Goal: Task Accomplishment & Management: Use online tool/utility

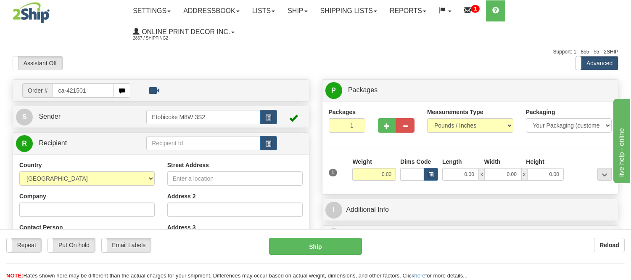
type input "ca-421501"
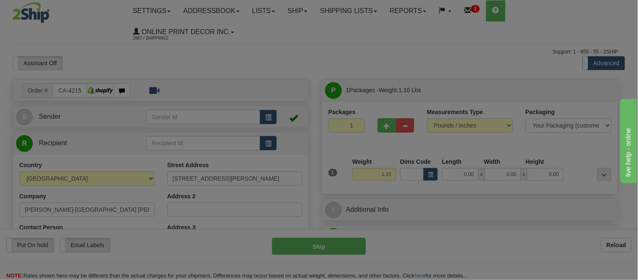
type input "TIMMINS"
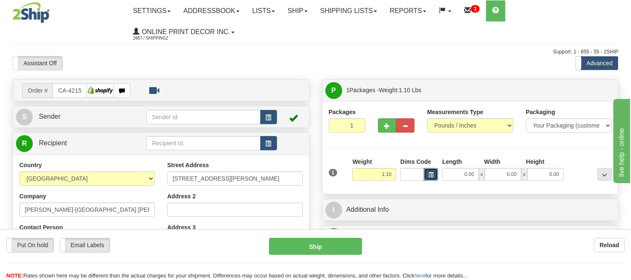
click at [430, 177] on span "button" at bounding box center [431, 174] width 5 height 5
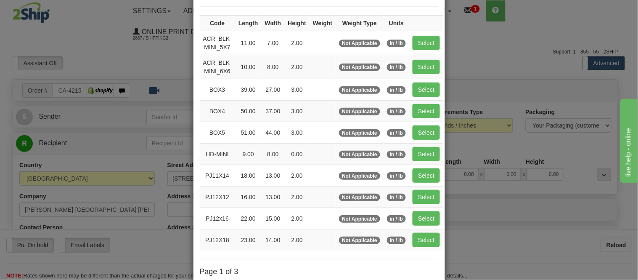
scroll to position [141, 0]
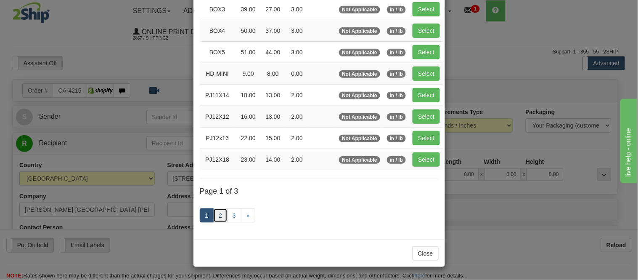
click at [220, 214] on link "2" at bounding box center [220, 215] width 14 height 14
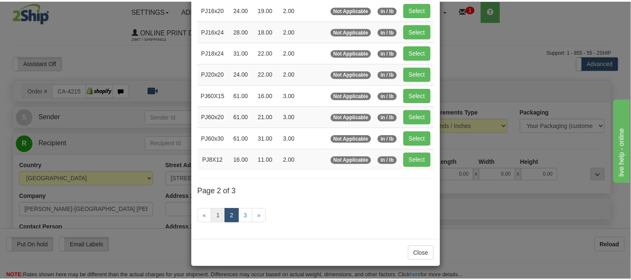
scroll to position [137, 0]
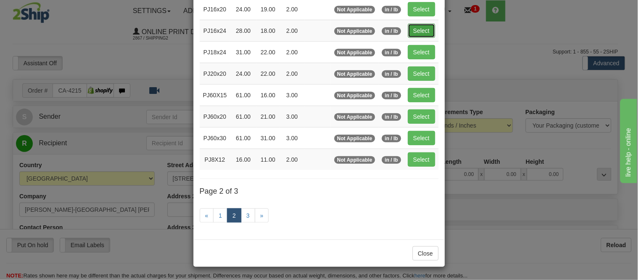
click at [415, 27] on button "Select" at bounding box center [421, 31] width 27 height 14
type input "PJ16x24"
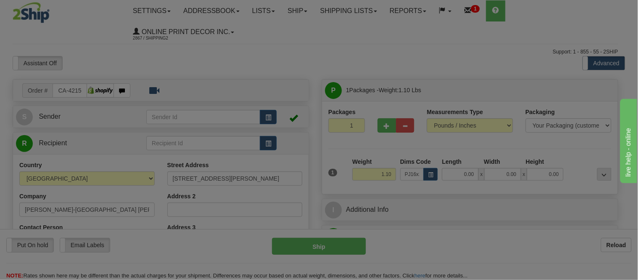
type input "28.00"
type input "18.00"
type input "2.00"
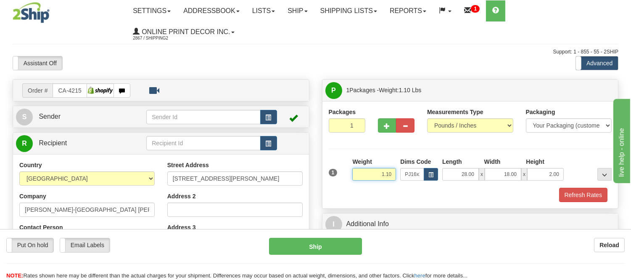
drag, startPoint x: 396, startPoint y: 177, endPoint x: 343, endPoint y: 174, distance: 53.1
click at [343, 174] on div "1 Weight 1.10 Dims Code x x" at bounding box center [471, 172] width 288 height 30
type input "3.98"
click at [582, 196] on button "Refresh Rates" at bounding box center [583, 195] width 48 height 14
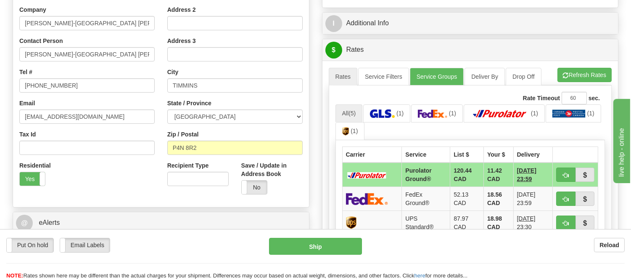
scroll to position [187, 0]
click at [577, 77] on button "Refresh Rates" at bounding box center [585, 74] width 54 height 14
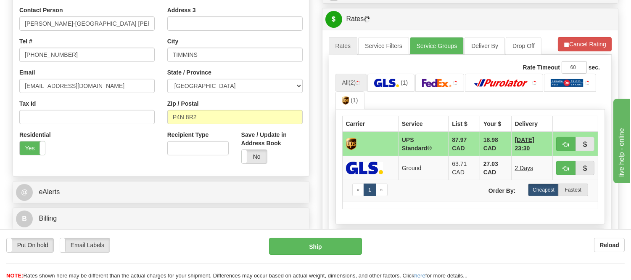
scroll to position [233, 0]
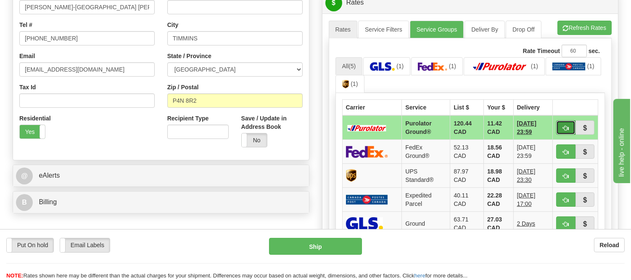
click at [567, 129] on span "button" at bounding box center [566, 127] width 6 height 5
type input "260"
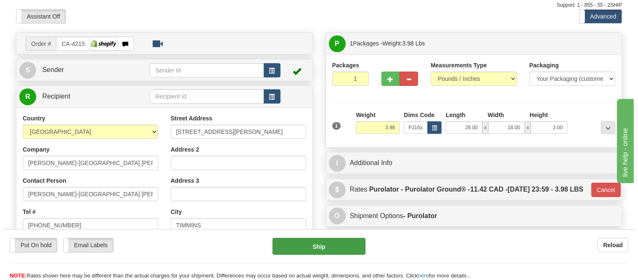
scroll to position [93, 0]
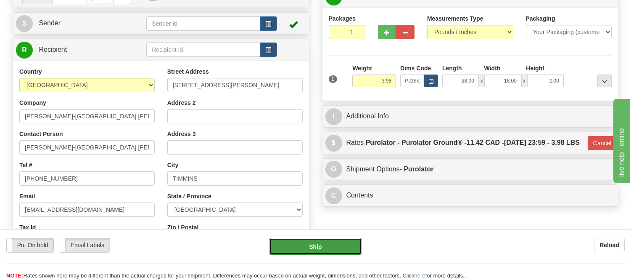
click at [313, 247] on button "Ship" at bounding box center [315, 246] width 93 height 17
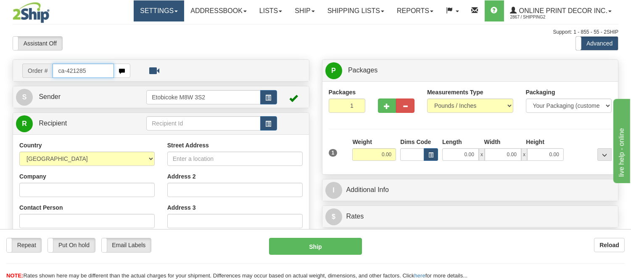
type input "ca-421285"
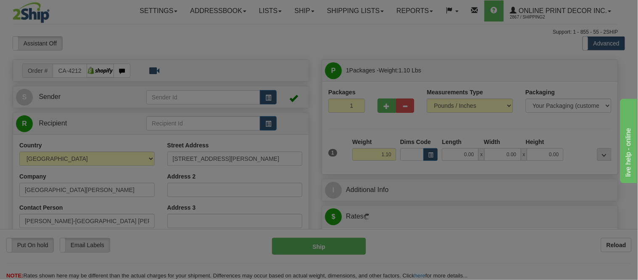
type input "TIMMINS"
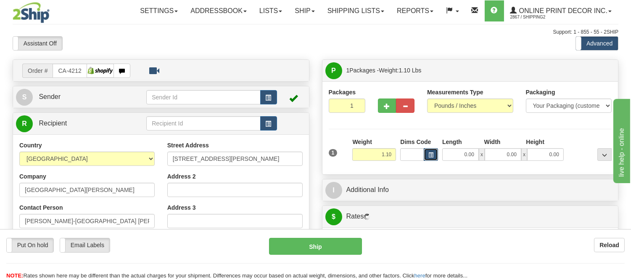
click at [431, 160] on button "button" at bounding box center [431, 154] width 14 height 13
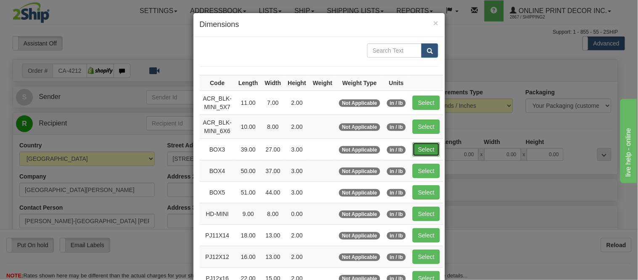
click at [428, 148] on button "Select" at bounding box center [426, 149] width 27 height 14
type input "BOX3"
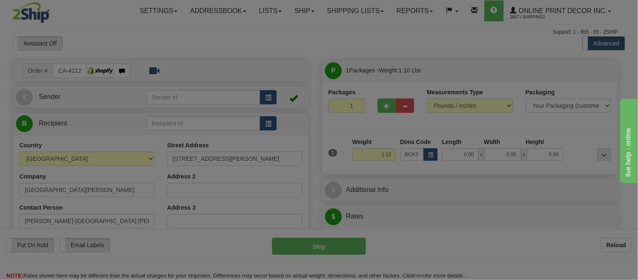
type input "39.00"
type input "27.00"
type input "3.00"
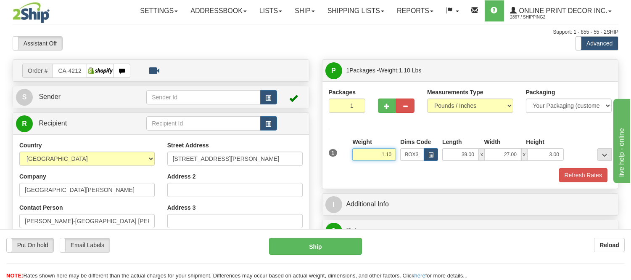
drag, startPoint x: 394, startPoint y: 153, endPoint x: 355, endPoint y: 163, distance: 40.1
click at [355, 163] on div "Weight 1.10" at bounding box center [374, 152] width 48 height 29
type input "7.98"
click at [578, 175] on button "Refresh Rates" at bounding box center [583, 175] width 48 height 14
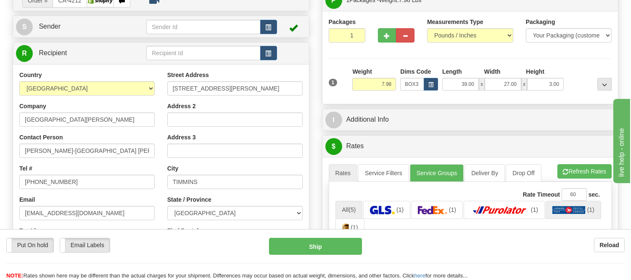
scroll to position [93, 0]
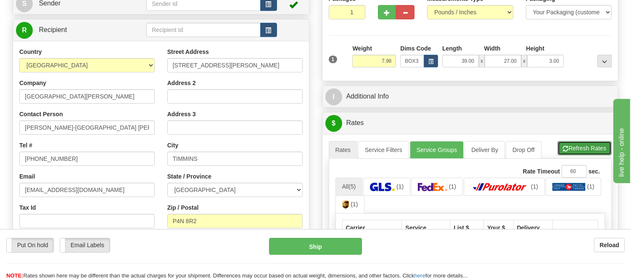
click at [578, 146] on button "Refresh Rates" at bounding box center [585, 148] width 54 height 14
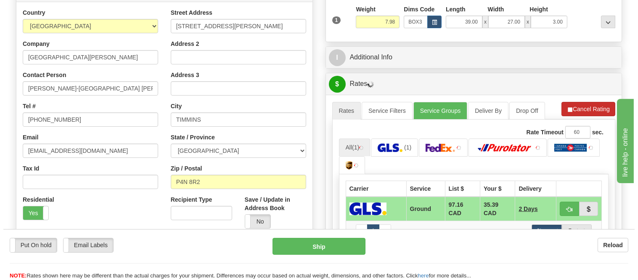
scroll to position [187, 0]
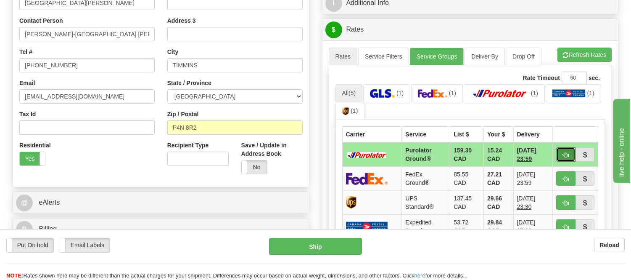
click at [565, 156] on span "button" at bounding box center [566, 154] width 6 height 5
type input "260"
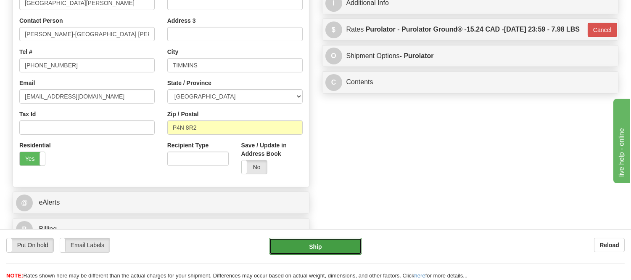
click at [346, 249] on button "Ship" at bounding box center [315, 246] width 93 height 17
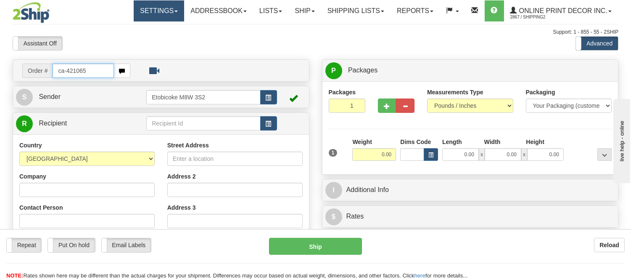
type input "ca-421065"
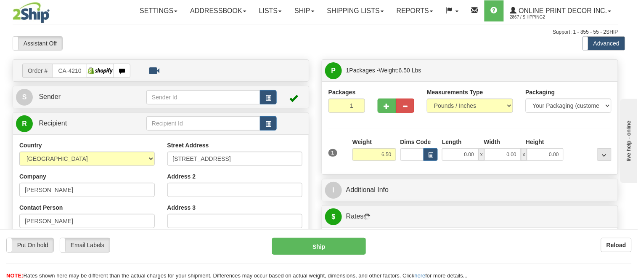
type input "NORTH YORK"
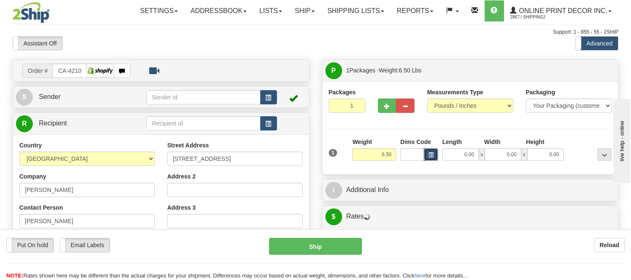
click at [435, 153] on button "button" at bounding box center [431, 154] width 14 height 13
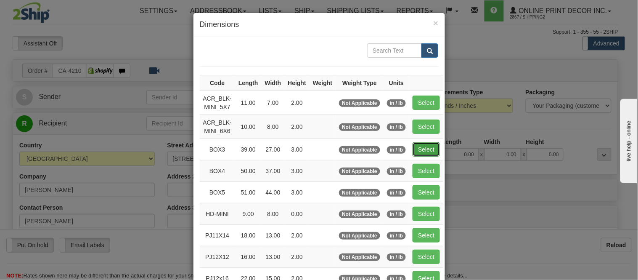
click at [434, 151] on button "Select" at bounding box center [426, 149] width 27 height 14
type input "BOX3"
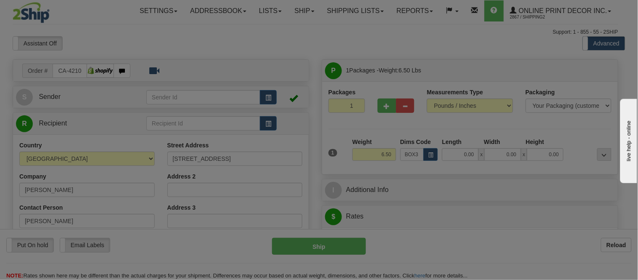
type input "39.00"
type input "27.00"
type input "3.00"
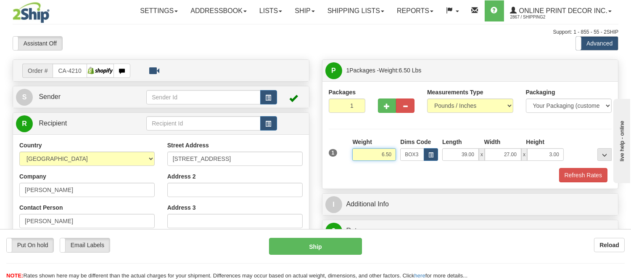
drag, startPoint x: 392, startPoint y: 157, endPoint x: 350, endPoint y: 167, distance: 42.8
click at [350, 167] on div "1 Weight 6.50 Dims Code BOX3" at bounding box center [471, 153] width 288 height 30
type input "8.98"
click at [384, 106] on span "button" at bounding box center [387, 105] width 6 height 5
radio input "true"
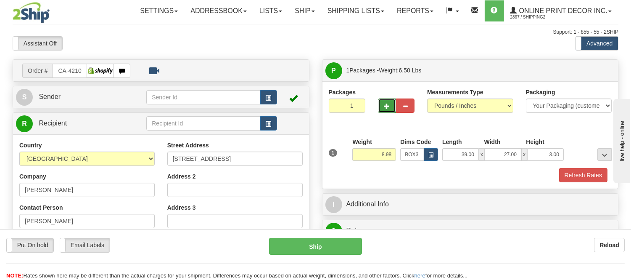
type input "2"
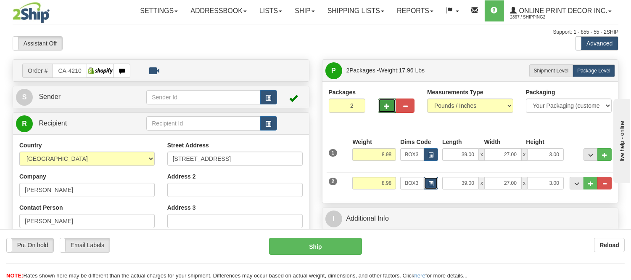
click at [429, 183] on span "button" at bounding box center [431, 183] width 5 height 5
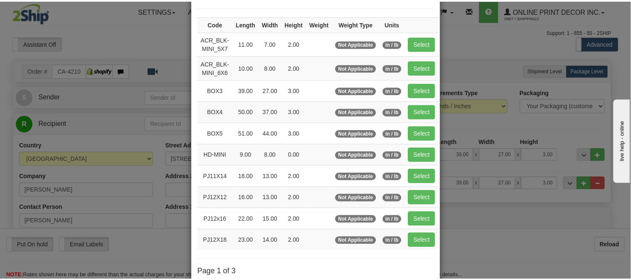
scroll to position [93, 0]
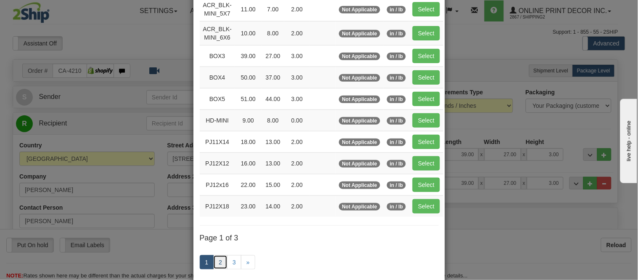
click at [218, 262] on link "2" at bounding box center [220, 262] width 14 height 14
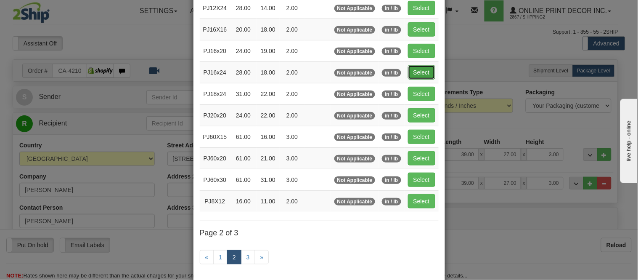
click at [422, 68] on button "Select" at bounding box center [421, 72] width 27 height 14
type input "PJ16x24"
type input "28.00"
type input "18.00"
type input "2.00"
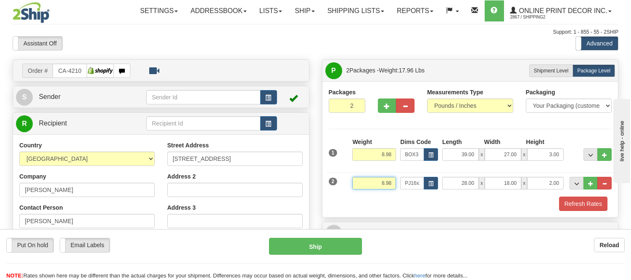
drag, startPoint x: 391, startPoint y: 181, endPoint x: 363, endPoint y: 182, distance: 28.2
click at [363, 182] on input "8.98" at bounding box center [375, 183] width 44 height 13
type input "1"
click button "Delete" at bounding box center [0, 0] width 0 height 0
type input "3.00"
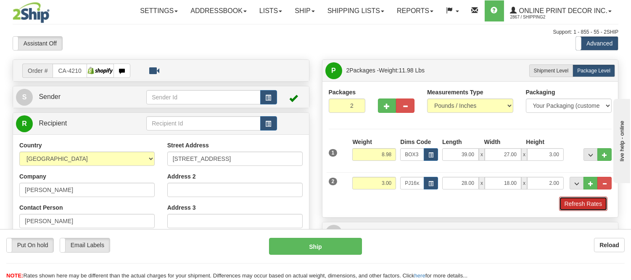
click at [573, 206] on button "Refresh Rates" at bounding box center [583, 203] width 48 height 14
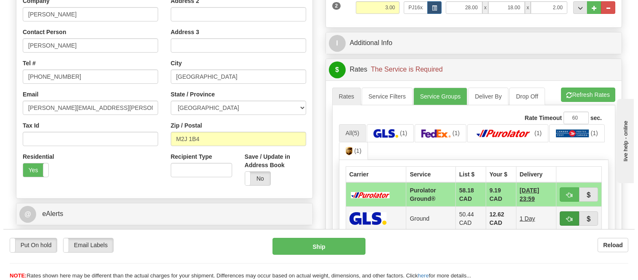
scroll to position [233, 0]
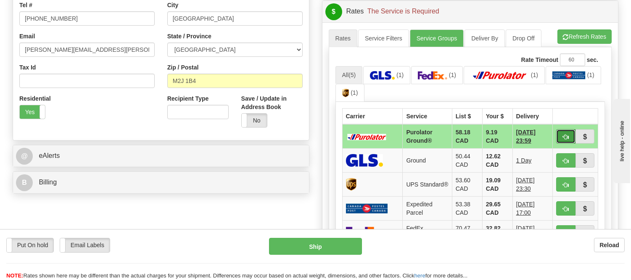
click at [558, 137] on button "button" at bounding box center [566, 136] width 19 height 14
type input "260"
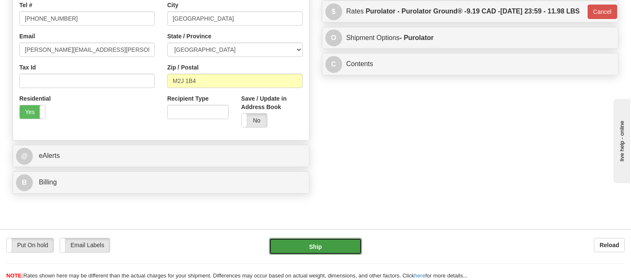
click at [323, 246] on button "Ship" at bounding box center [315, 246] width 93 height 17
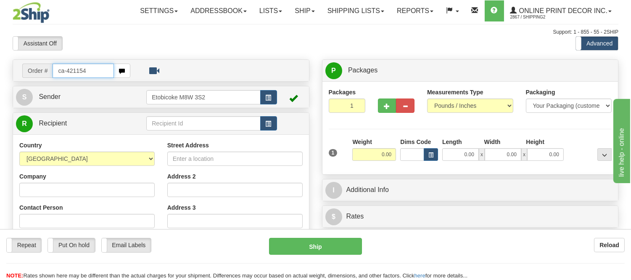
type input "ca-421154"
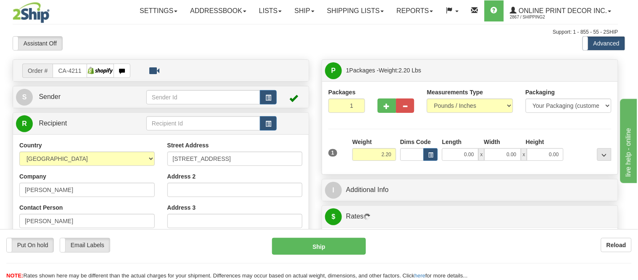
type input "[GEOGRAPHIC_DATA]"
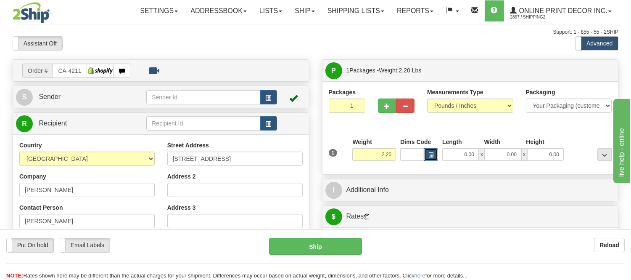
click at [426, 154] on button "button" at bounding box center [431, 154] width 14 height 13
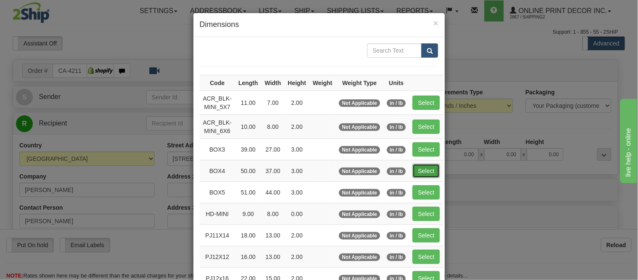
click at [426, 174] on button "Select" at bounding box center [426, 171] width 27 height 14
type input "BOX4"
type input "50.00"
type input "37.00"
type input "3.00"
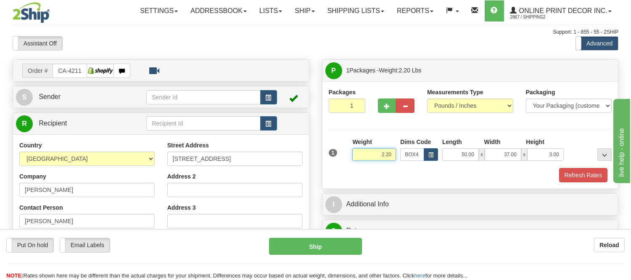
drag, startPoint x: 394, startPoint y: 152, endPoint x: 348, endPoint y: 162, distance: 47.2
click at [348, 162] on div "1 Weight 2.20 Dims Code BOX4" at bounding box center [471, 153] width 288 height 30
type input "13.98"
click at [587, 173] on button "Refresh Rates" at bounding box center [583, 175] width 48 height 14
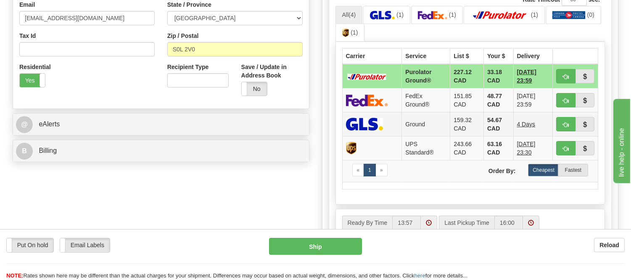
scroll to position [280, 0]
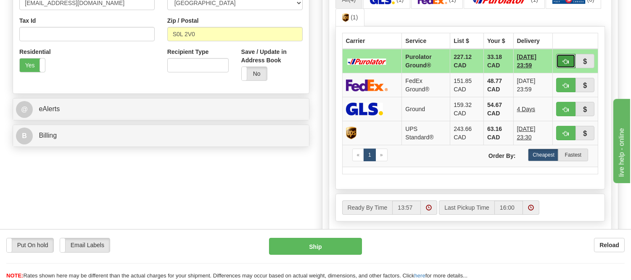
click at [565, 60] on span "button" at bounding box center [566, 61] width 6 height 5
type input "260"
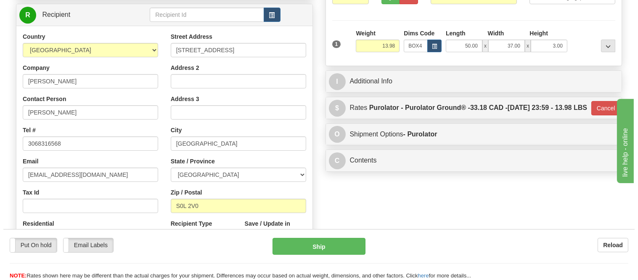
scroll to position [93, 0]
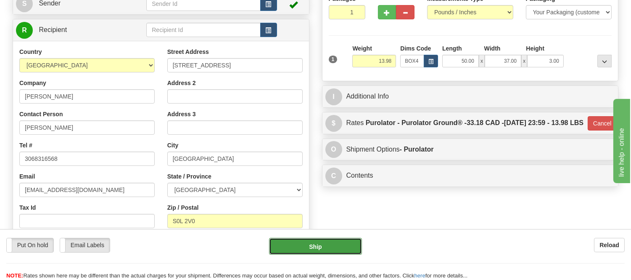
click at [339, 249] on button "Ship" at bounding box center [315, 246] width 93 height 17
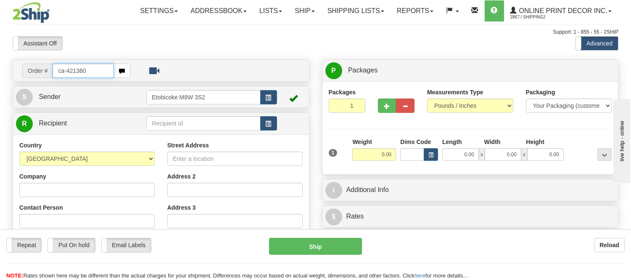
type input "ca-421360"
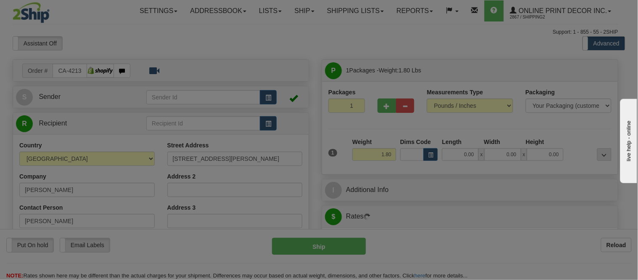
type input "[GEOGRAPHIC_DATA]"
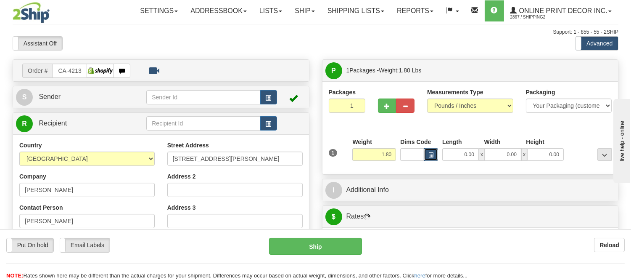
click at [432, 156] on span "button" at bounding box center [431, 155] width 5 height 5
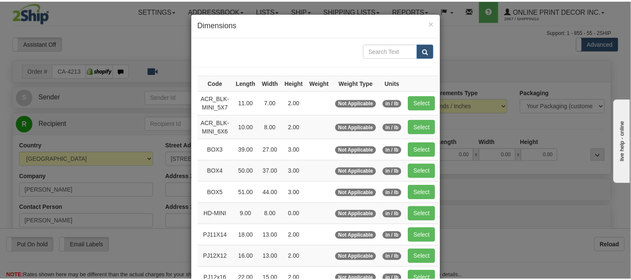
scroll to position [93, 0]
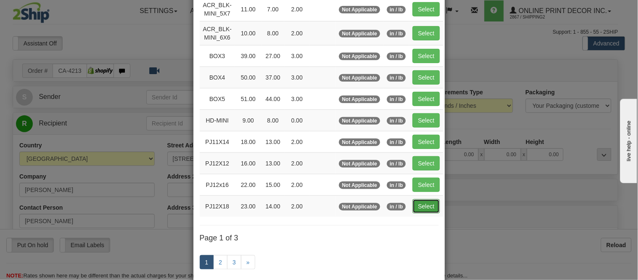
click at [413, 201] on button "Select" at bounding box center [426, 206] width 27 height 14
type input "PJ12X18"
type input "23.00"
type input "14.00"
type input "2.00"
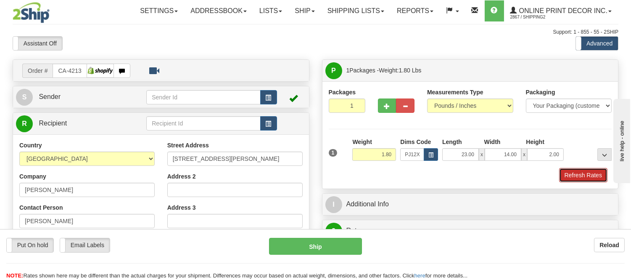
click at [580, 173] on button "Refresh Rates" at bounding box center [583, 175] width 48 height 14
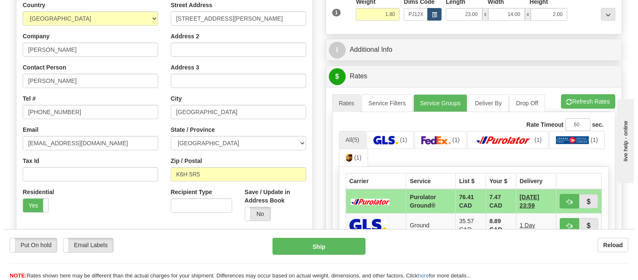
scroll to position [187, 0]
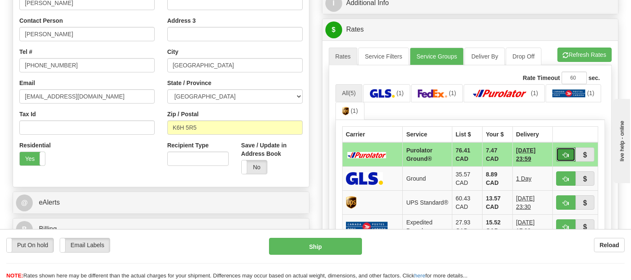
click at [563, 152] on span "button" at bounding box center [566, 154] width 6 height 5
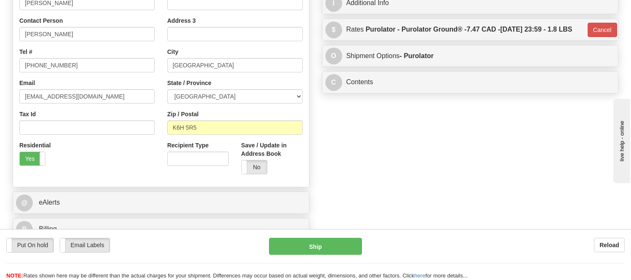
type input "260"
click at [321, 252] on button "Ship" at bounding box center [315, 246] width 93 height 17
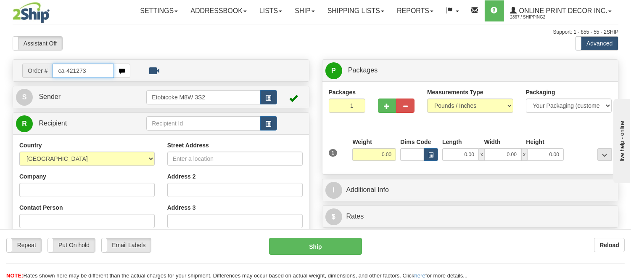
type input "ca-421273"
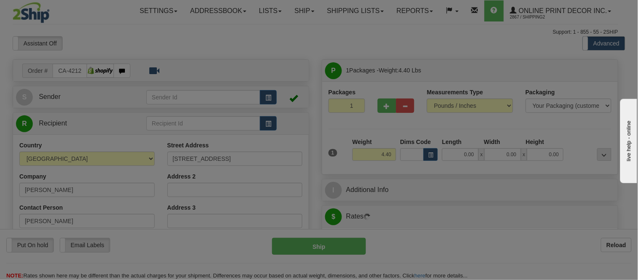
type input "[GEOGRAPHIC_DATA]"
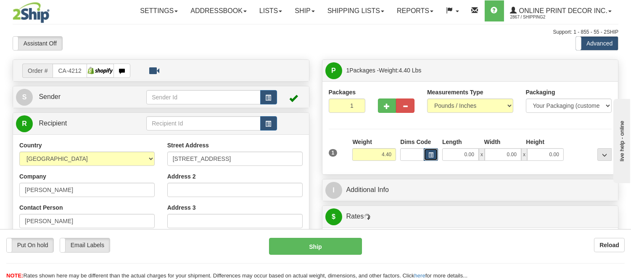
click at [432, 157] on span "button" at bounding box center [431, 155] width 5 height 5
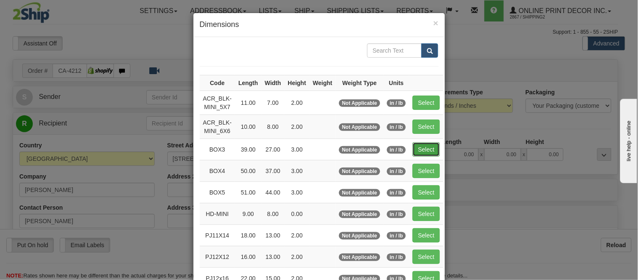
click at [418, 146] on button "Select" at bounding box center [426, 149] width 27 height 14
type input "BOX3"
type input "39.00"
type input "27.00"
type input "3.00"
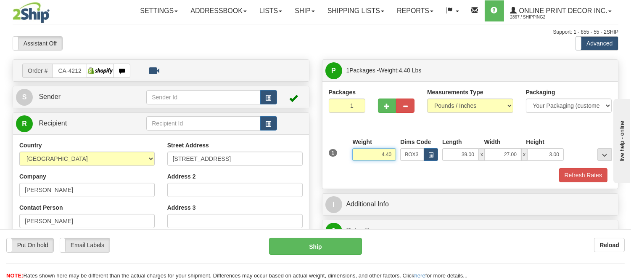
drag, startPoint x: 392, startPoint y: 154, endPoint x: 337, endPoint y: 162, distance: 55.7
click at [337, 162] on div "1 Weight 4.40 Dims Code BOX3" at bounding box center [471, 153] width 288 height 30
type input "1"
type input "9.98"
click at [386, 104] on span "button" at bounding box center [387, 105] width 6 height 5
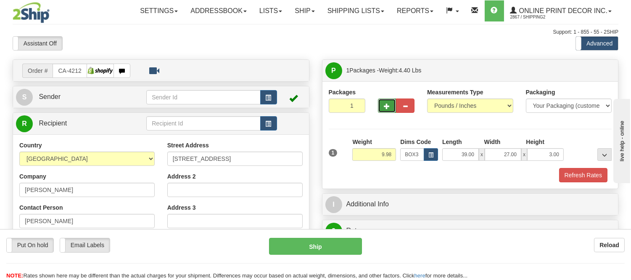
radio input "true"
type input "2"
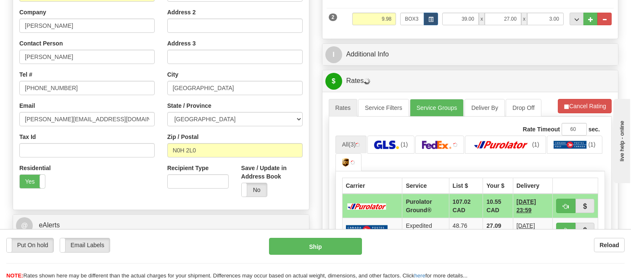
scroll to position [187, 0]
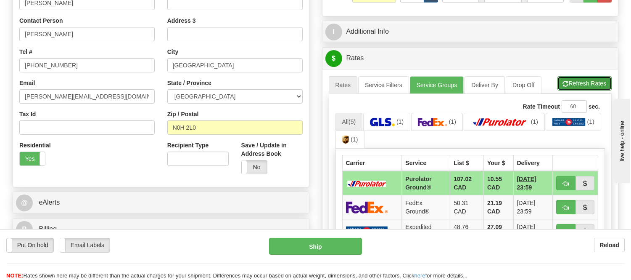
click at [588, 82] on button "Refresh Rates" at bounding box center [585, 83] width 54 height 14
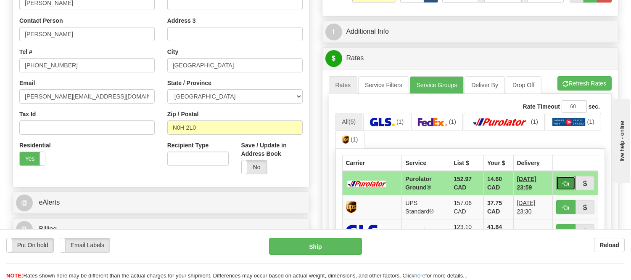
click at [565, 181] on span "button" at bounding box center [566, 183] width 6 height 5
type input "260"
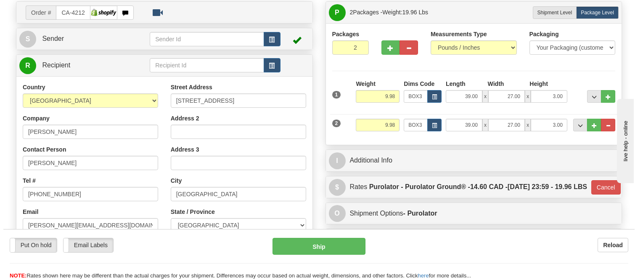
scroll to position [47, 0]
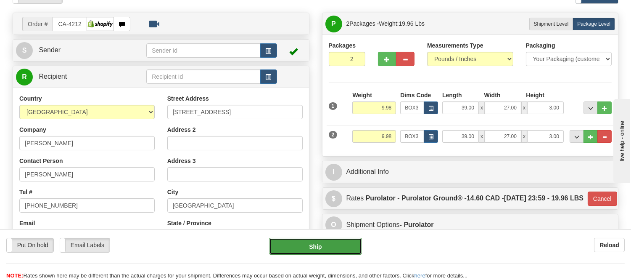
click at [344, 246] on button "Ship" at bounding box center [315, 246] width 93 height 17
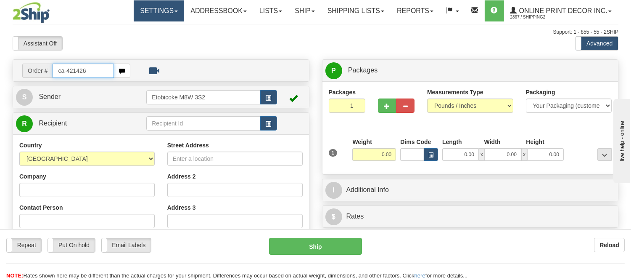
type input "ca-421426"
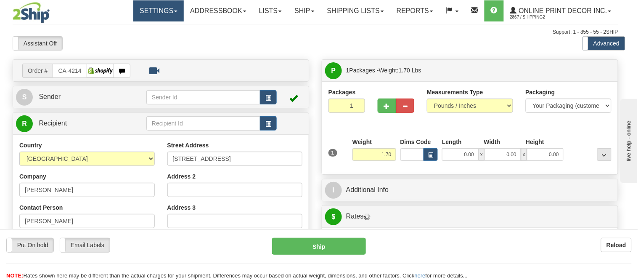
type input "DALHOUSIE"
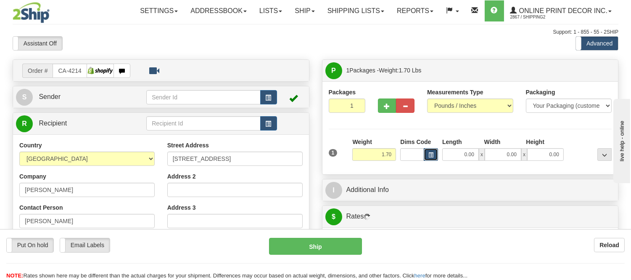
click at [432, 153] on span "button" at bounding box center [431, 155] width 5 height 5
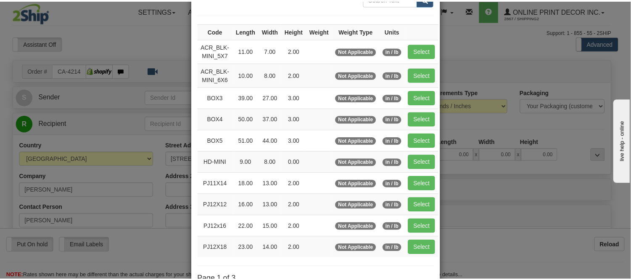
scroll to position [93, 0]
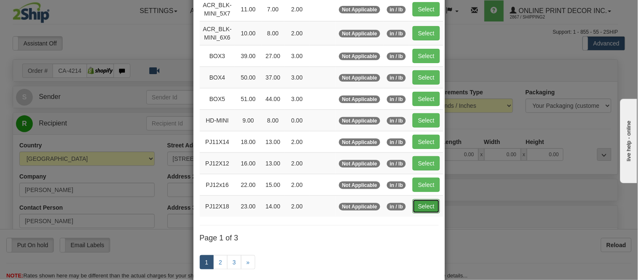
click at [436, 209] on button "Select" at bounding box center [426, 206] width 27 height 14
type input "PJ12X18"
type input "23.00"
type input "14.00"
type input "2.00"
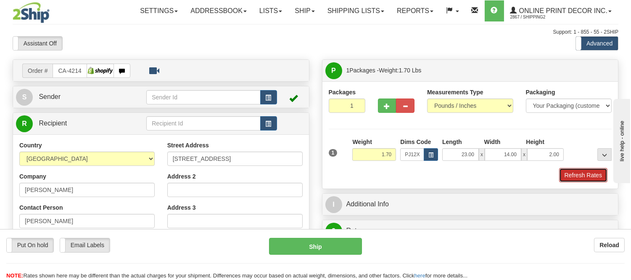
click at [568, 177] on button "Refresh Rates" at bounding box center [583, 175] width 48 height 14
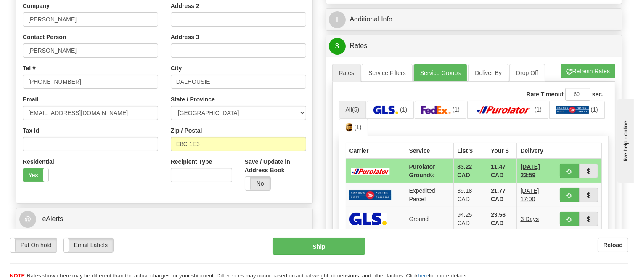
scroll to position [187, 0]
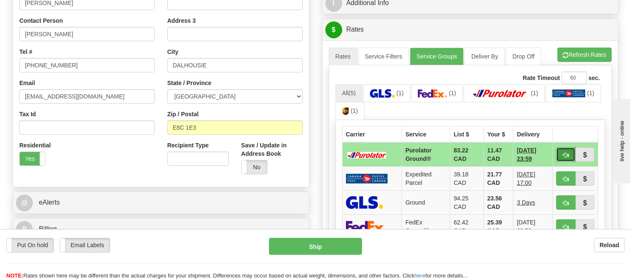
click at [564, 155] on span "button" at bounding box center [566, 154] width 6 height 5
type input "260"
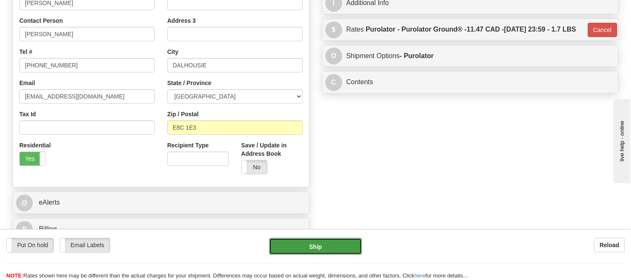
click at [339, 246] on button "Ship" at bounding box center [315, 246] width 93 height 17
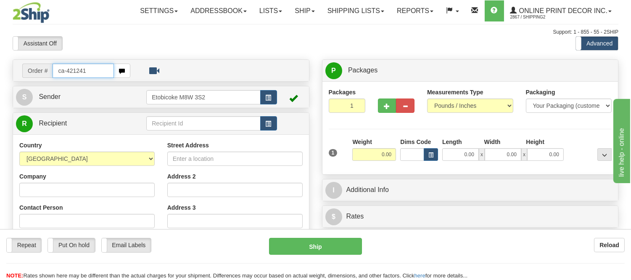
type input "ca-421241"
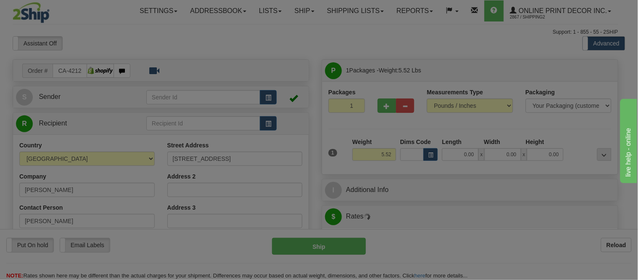
type input "WINNIPEG"
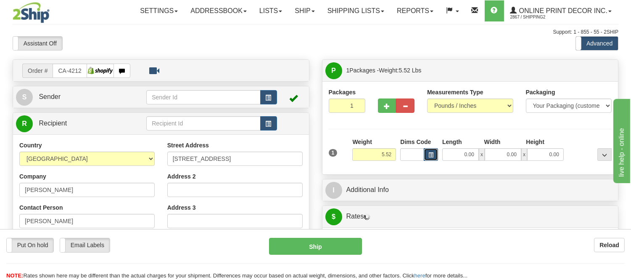
click at [432, 156] on span "button" at bounding box center [431, 155] width 5 height 5
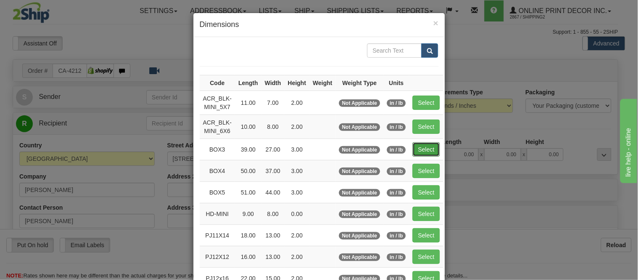
click at [429, 146] on button "Select" at bounding box center [426, 149] width 27 height 14
type input "BOX3"
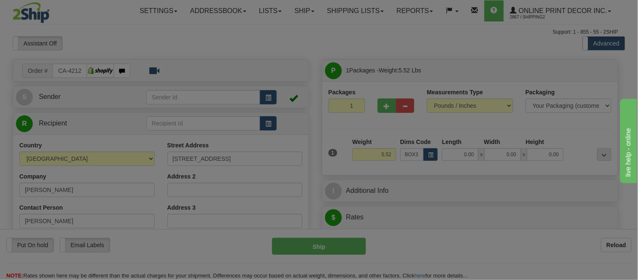
type input "39.00"
type input "27.00"
type input "3.00"
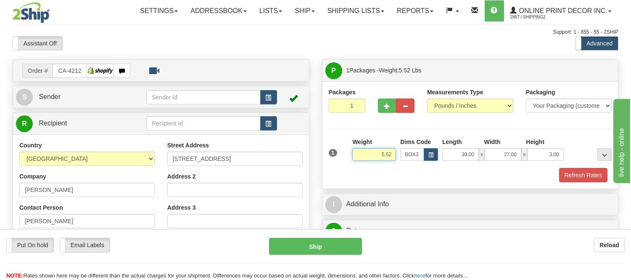
drag, startPoint x: 395, startPoint y: 153, endPoint x: 342, endPoint y: 159, distance: 53.0
click at [342, 159] on div "1 Weight 5.52 Dims Code BOX3" at bounding box center [471, 153] width 288 height 30
type input "7"
type input "8.98"
click at [572, 175] on button "Refresh Rates" at bounding box center [583, 175] width 48 height 14
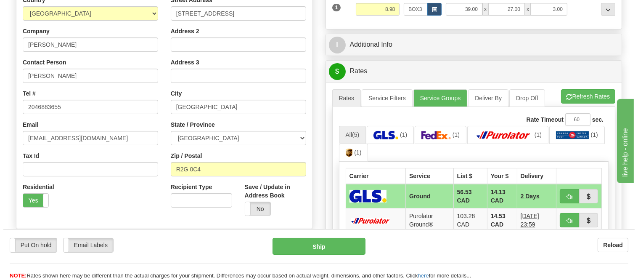
scroll to position [187, 0]
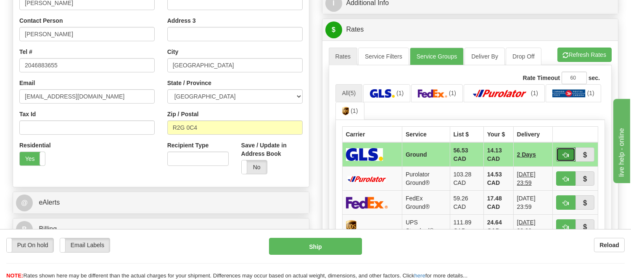
click at [565, 152] on span "button" at bounding box center [566, 154] width 6 height 5
type input "1"
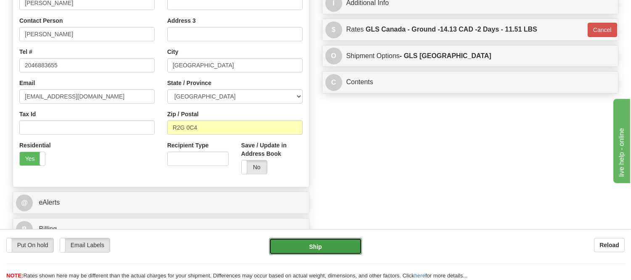
click at [350, 244] on button "Ship" at bounding box center [315, 246] width 93 height 17
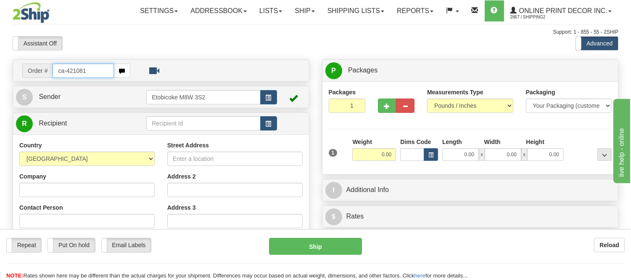
type input "ca-421081"
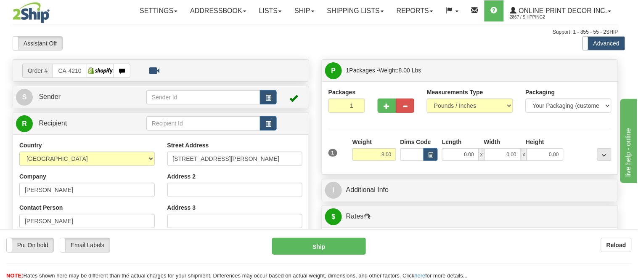
type input "TOFINO"
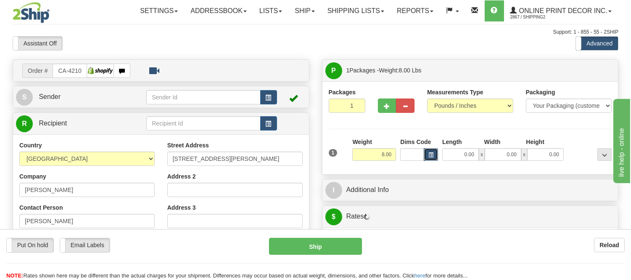
click at [428, 160] on button "button" at bounding box center [431, 154] width 14 height 13
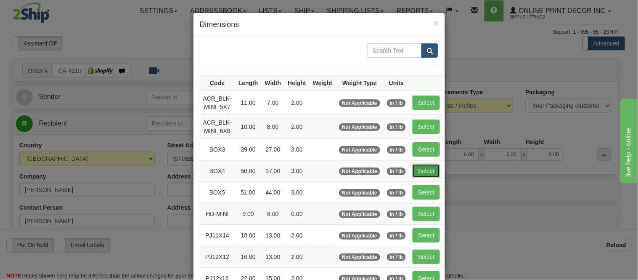
drag, startPoint x: 423, startPoint y: 169, endPoint x: 404, endPoint y: 163, distance: 20.2
click at [422, 169] on button "Select" at bounding box center [426, 171] width 27 height 14
type input "BOX4"
type input "50.00"
type input "37.00"
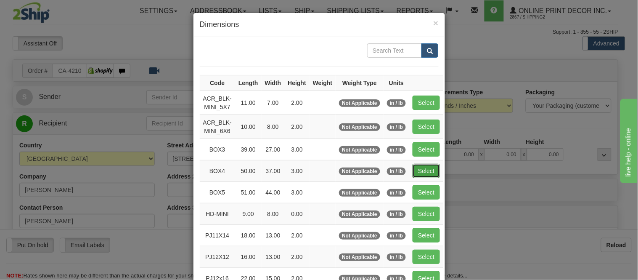
type input "3.00"
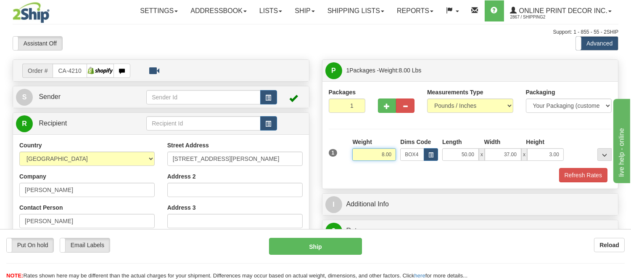
drag, startPoint x: 392, startPoint y: 154, endPoint x: 354, endPoint y: 155, distance: 37.5
click at [354, 155] on input "8.00" at bounding box center [375, 154] width 44 height 13
type input "14.98"
click at [579, 173] on button "Refresh Rates" at bounding box center [583, 175] width 48 height 14
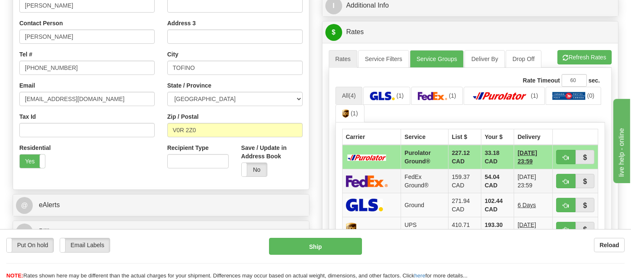
scroll to position [187, 0]
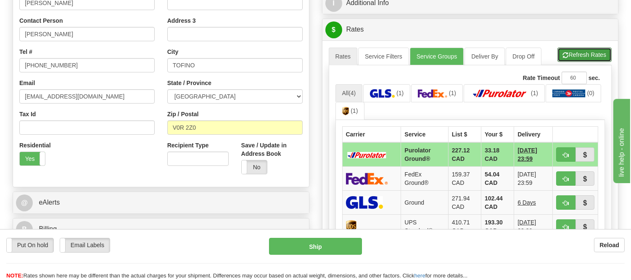
click at [581, 60] on button "Refresh Rates" at bounding box center [585, 55] width 54 height 14
click at [563, 154] on span "button" at bounding box center [566, 154] width 6 height 5
type input "260"
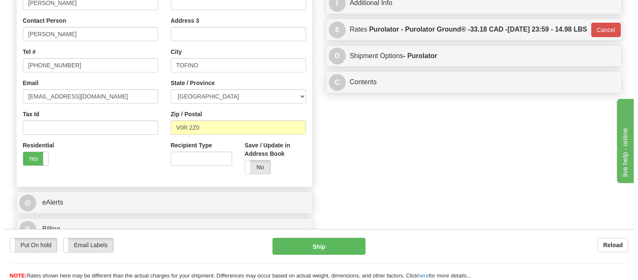
scroll to position [0, 0]
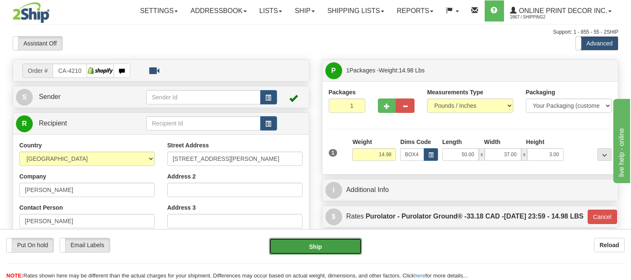
click at [331, 242] on button "Ship" at bounding box center [315, 246] width 93 height 17
